Goal: Task Accomplishment & Management: Manage account settings

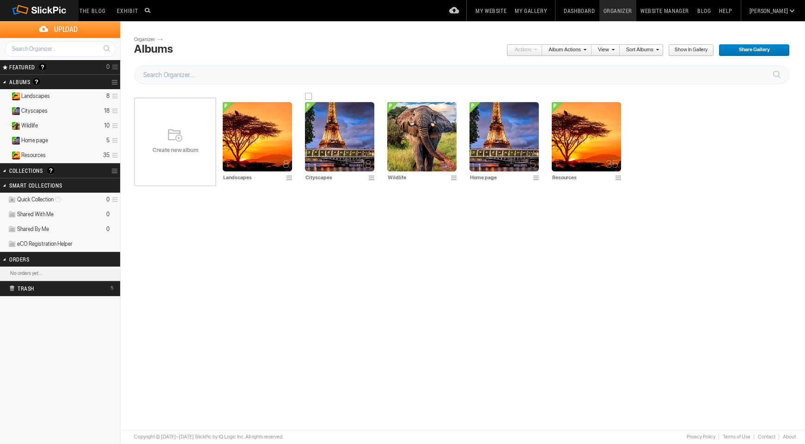
click at [341, 147] on img at bounding box center [339, 136] width 69 height 69
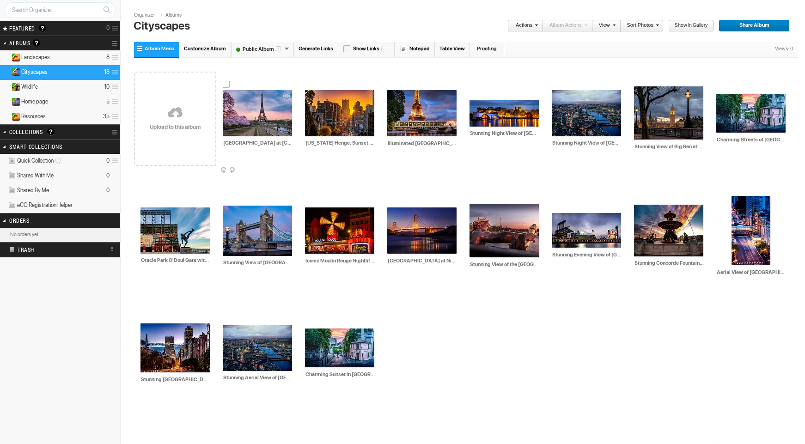
scroll to position [38, 0]
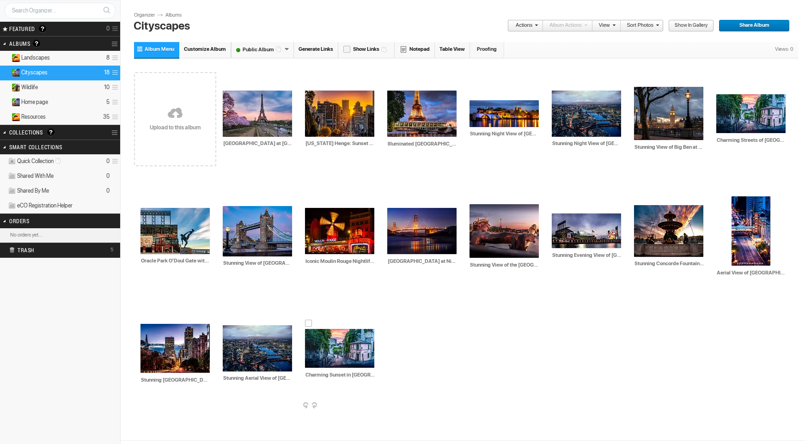
click at [308, 325] on div at bounding box center [308, 323] width 7 height 7
click at [227, 320] on div at bounding box center [226, 319] width 7 height 7
click at [525, 26] on link "Actions" at bounding box center [522, 26] width 30 height 12
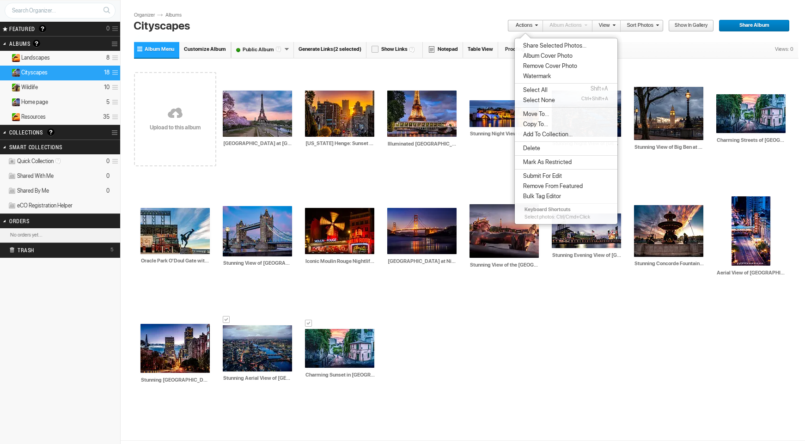
click at [536, 148] on span "Delete" at bounding box center [530, 148] width 20 height 7
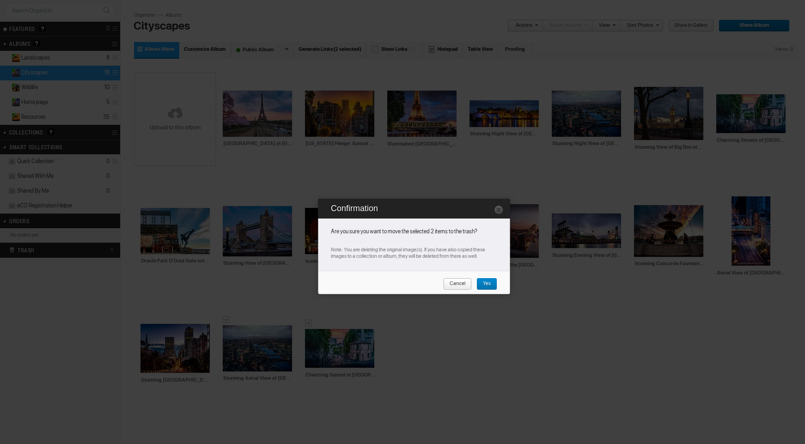
click at [485, 283] on span "Yes" at bounding box center [483, 284] width 14 height 12
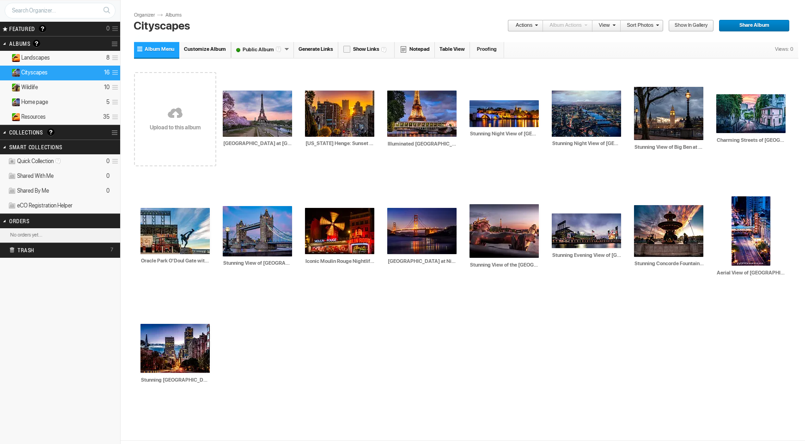
click at [177, 15] on link "Albums" at bounding box center [177, 15] width 28 height 7
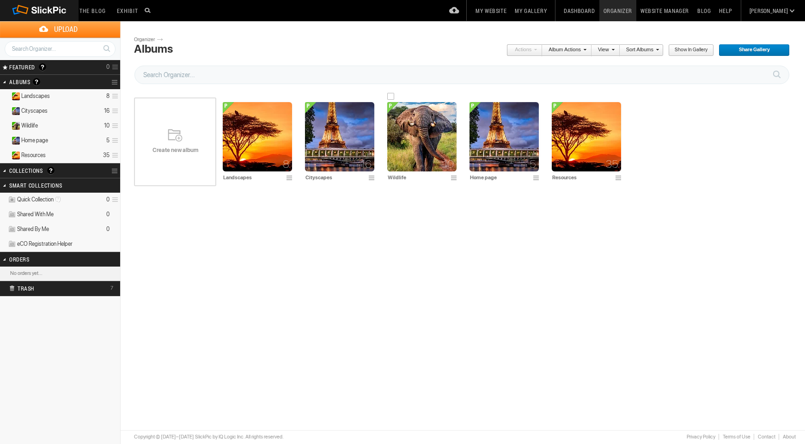
click at [407, 153] on img at bounding box center [421, 136] width 69 height 69
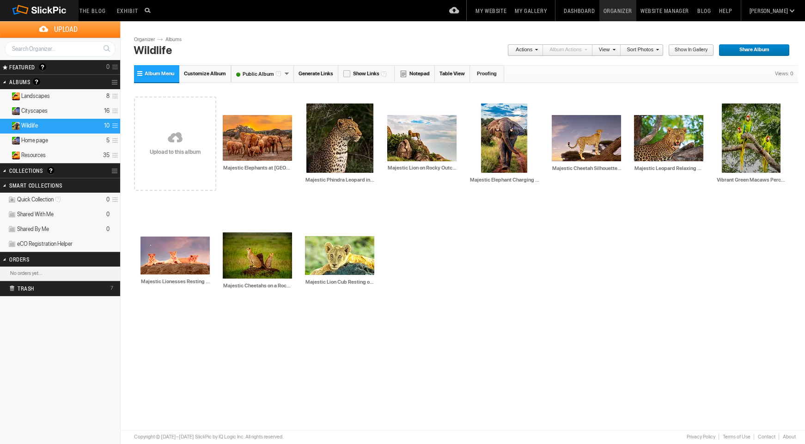
click at [172, 40] on link "Albums" at bounding box center [177, 39] width 28 height 7
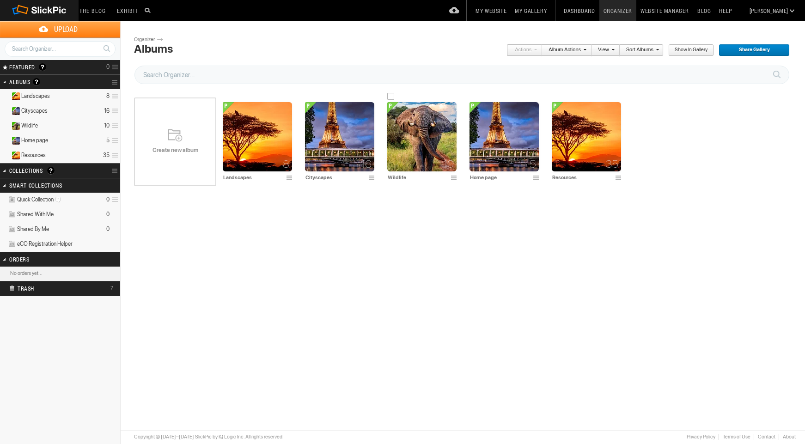
click at [398, 177] on input "Wildlife" at bounding box center [417, 177] width 61 height 8
type input "[GEOGRAPHIC_DATA]"
click at [576, 164] on img at bounding box center [586, 136] width 69 height 69
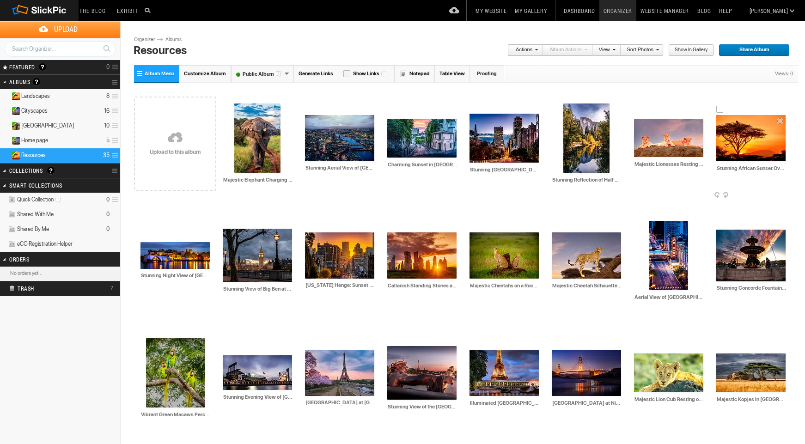
click at [719, 108] on div at bounding box center [719, 109] width 7 height 7
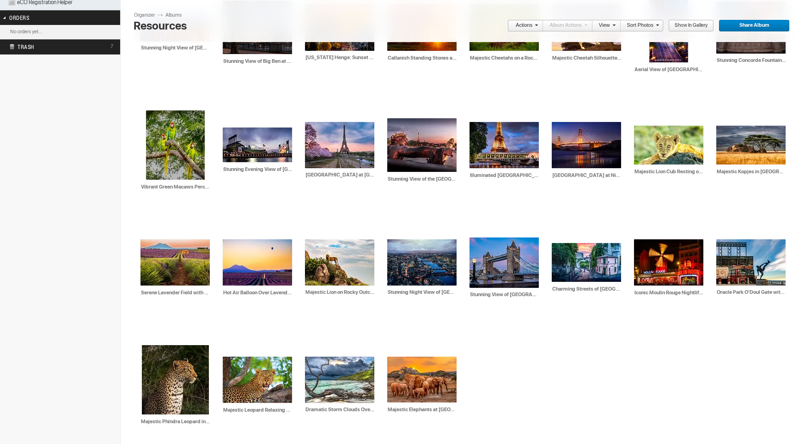
scroll to position [229, 0]
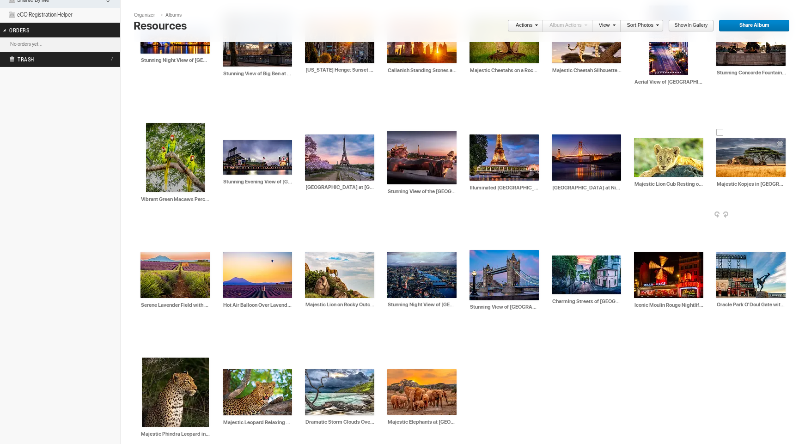
click at [719, 133] on div at bounding box center [719, 132] width 7 height 7
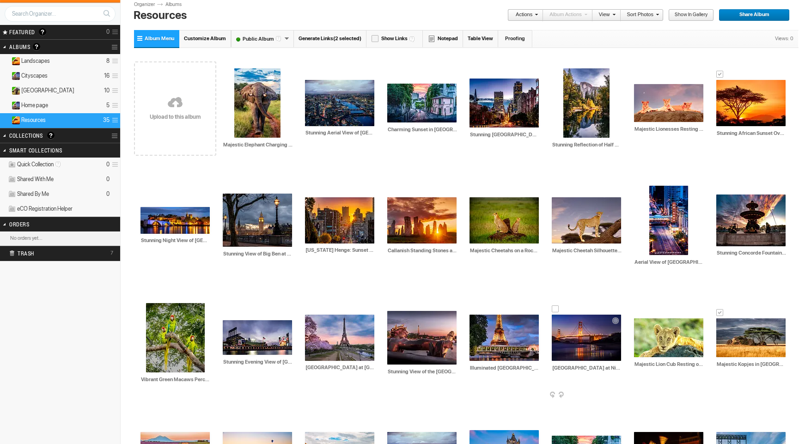
scroll to position [0, 0]
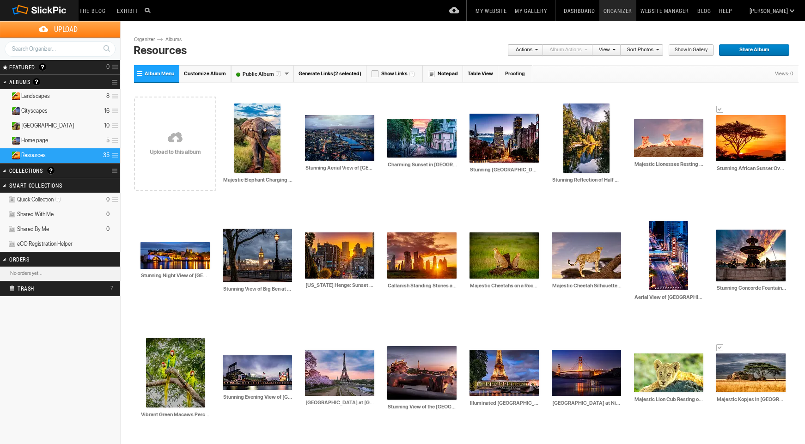
click at [176, 40] on link "Albums" at bounding box center [177, 39] width 28 height 7
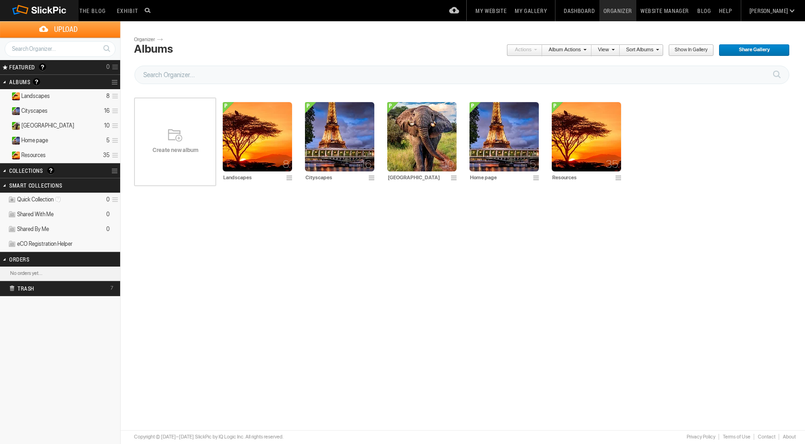
click at [693, 11] on link "Website Manager" at bounding box center [664, 10] width 57 height 21
